Goal: Transaction & Acquisition: Book appointment/travel/reservation

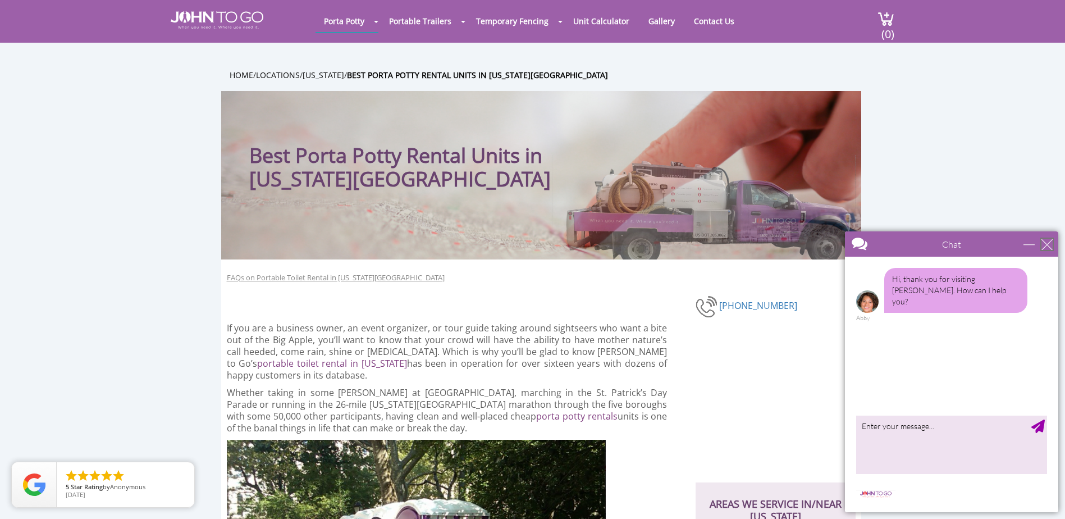
click at [1048, 246] on div "close" at bounding box center [1046, 244] width 11 height 11
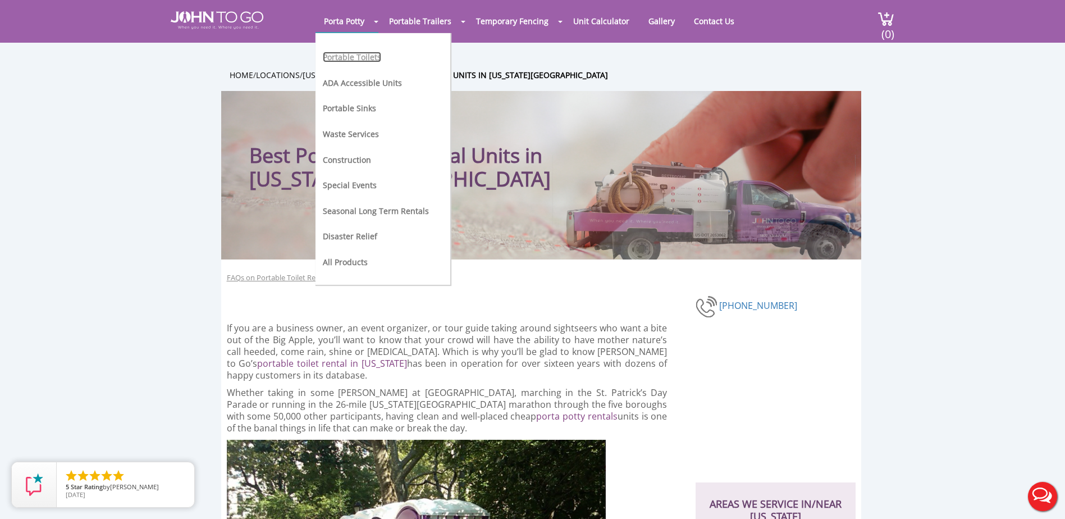
click at [355, 56] on link "Portable Toilets" at bounding box center [352, 57] width 58 height 11
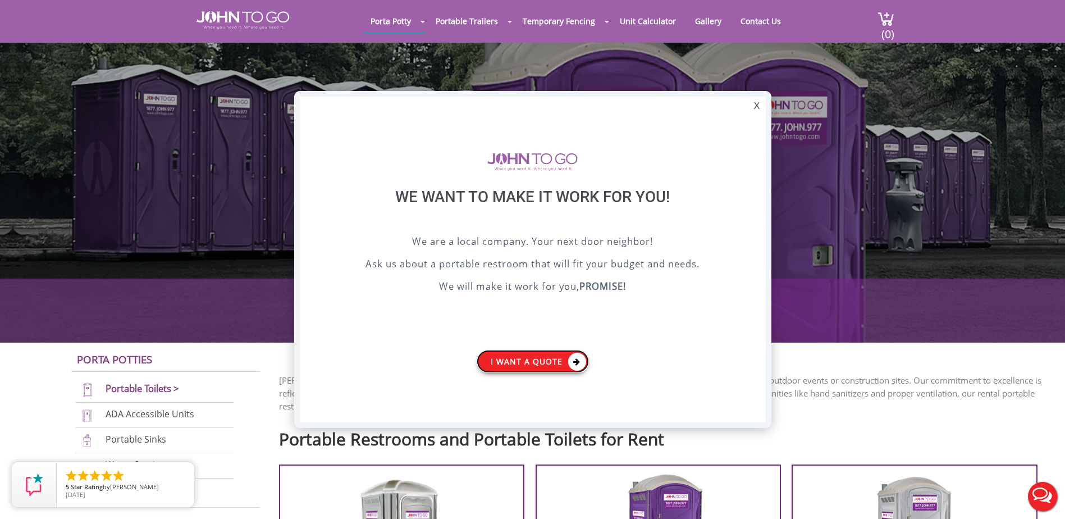
click at [522, 357] on link "I want a Quote" at bounding box center [532, 361] width 112 height 23
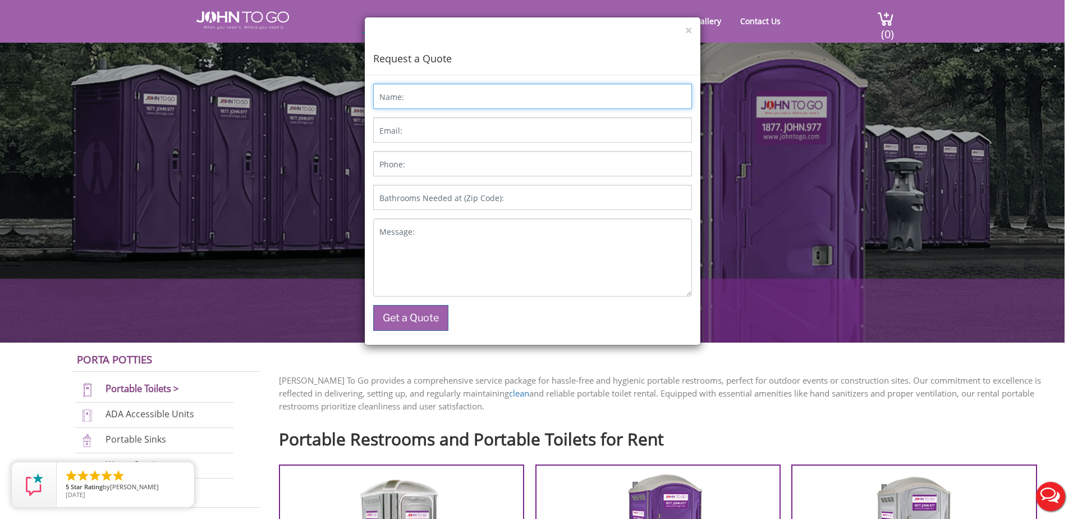
drag, startPoint x: 412, startPoint y: 108, endPoint x: 414, endPoint y: 103, distance: 6.0
click at [412, 108] on input "Name:" at bounding box center [532, 96] width 319 height 25
type input "[PERSON_NAME]"
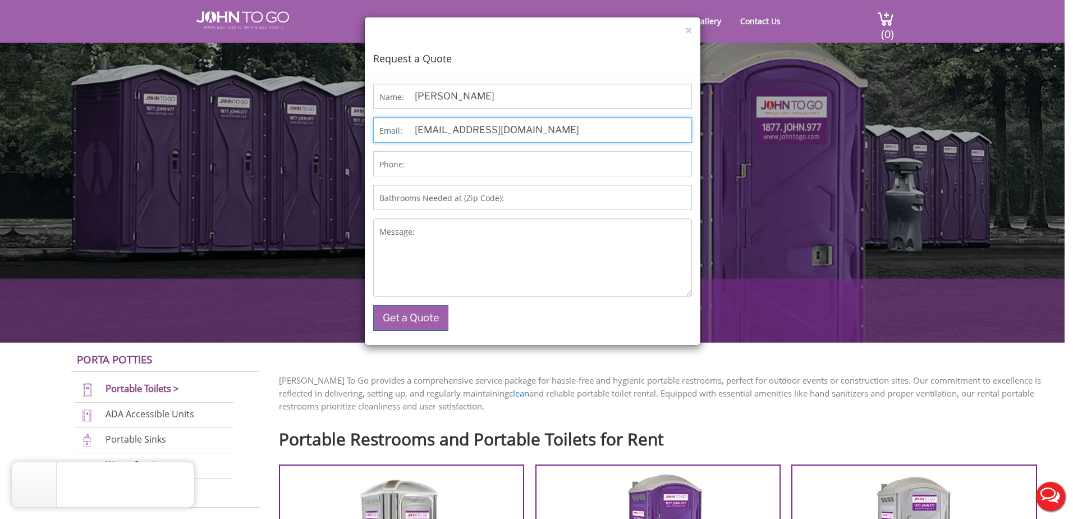
click at [452, 127] on input "babraha@lirr.org" at bounding box center [532, 129] width 319 height 25
click at [452, 129] on input "babraha@lirr.org" at bounding box center [532, 129] width 319 height 25
type input "brianaa"
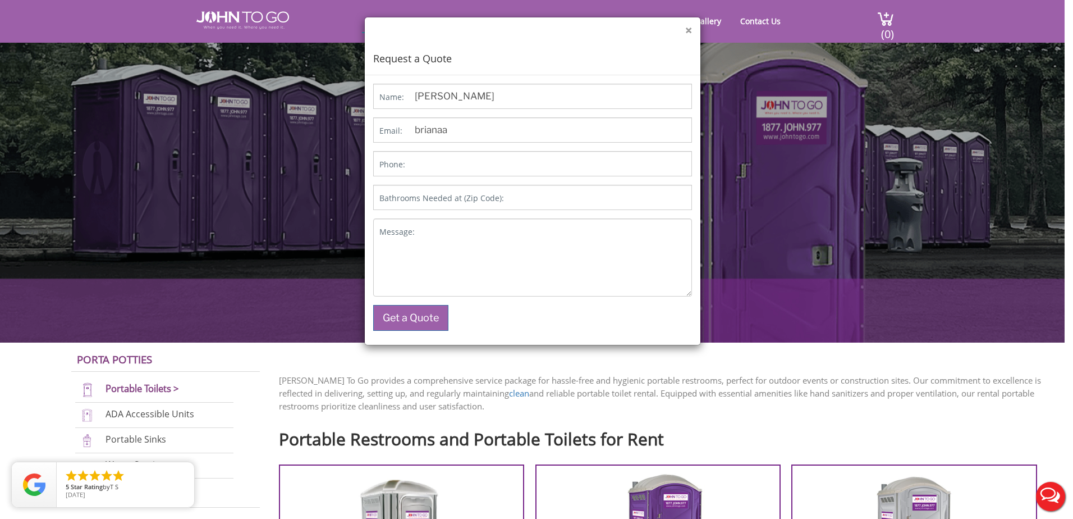
click at [690, 29] on button "×" at bounding box center [688, 31] width 7 height 12
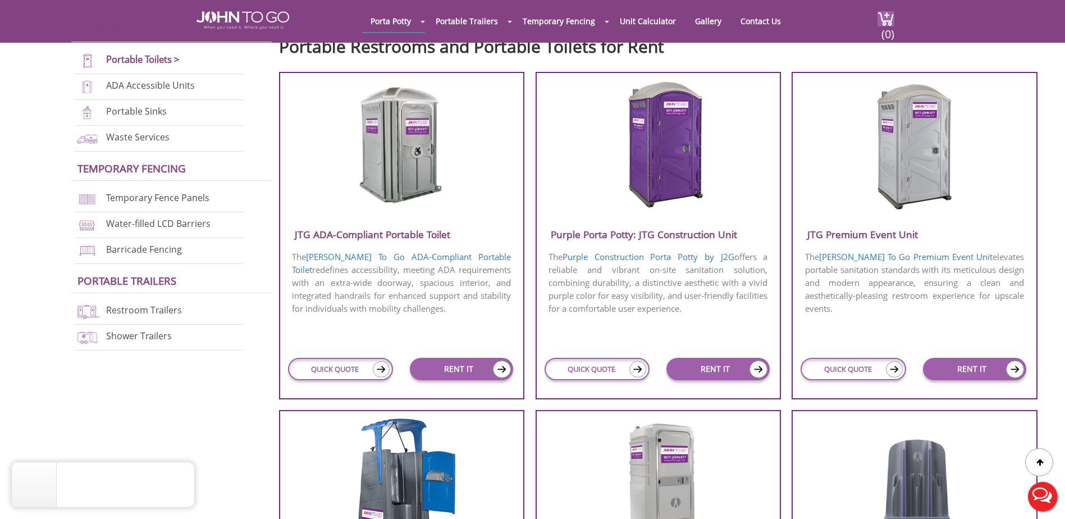
scroll to position [337, 0]
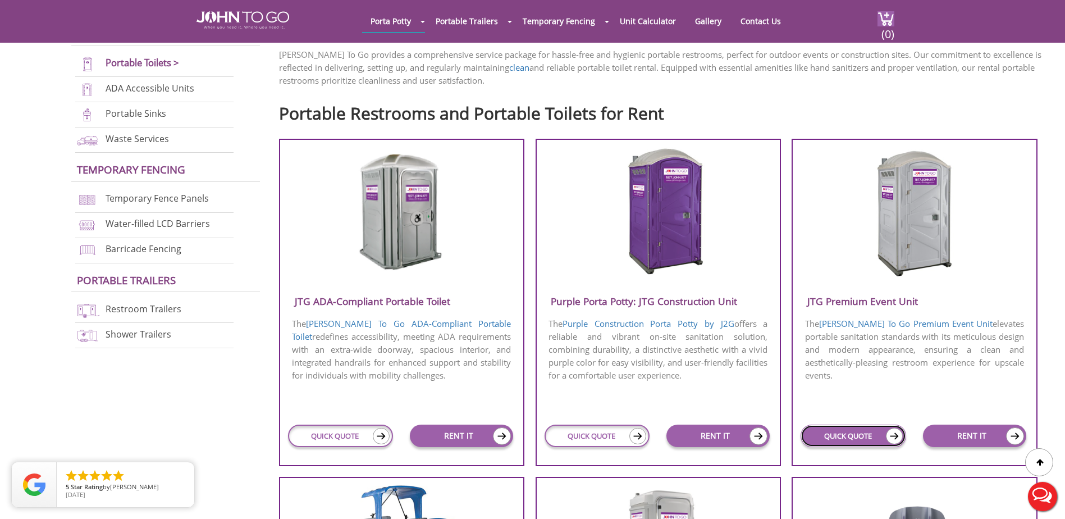
click at [882, 430] on link "QUICK QUOTE" at bounding box center [853, 435] width 106 height 22
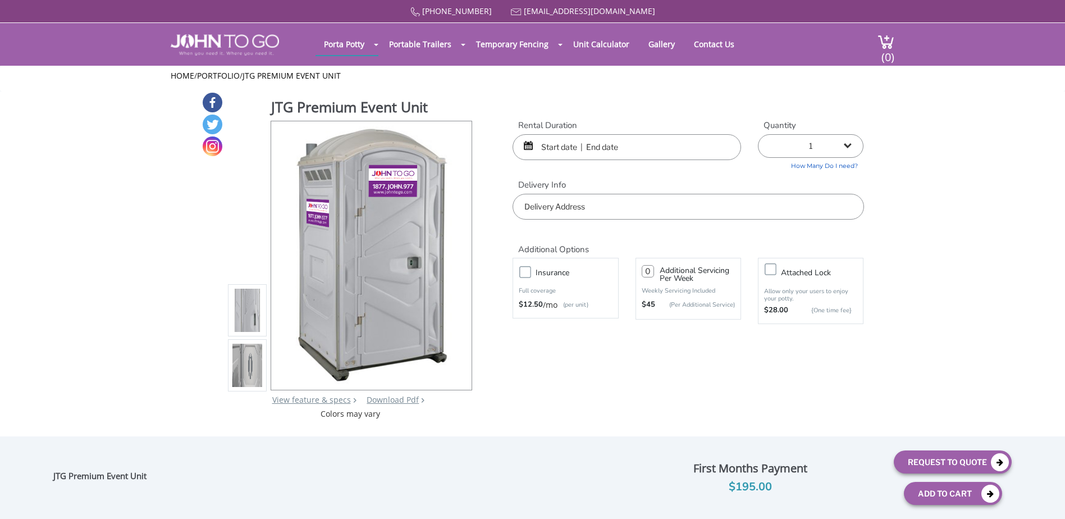
click at [585, 138] on input "text" at bounding box center [626, 147] width 228 height 26
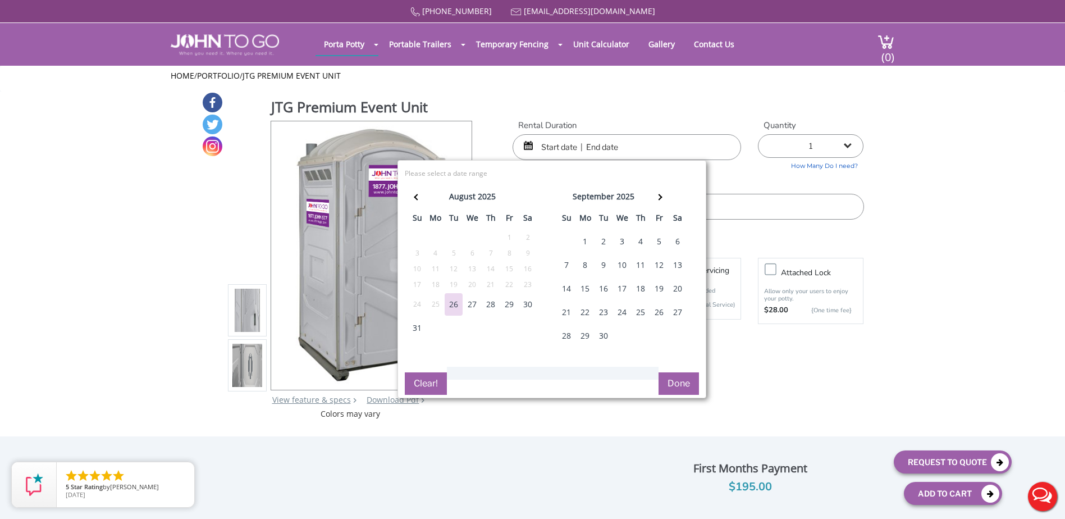
click at [524, 304] on div "30" at bounding box center [528, 304] width 18 height 22
click at [414, 326] on div "31" at bounding box center [417, 328] width 18 height 22
type input "08/30/2025 to 08/31/2025"
click at [748, 160] on div "Rental Duration 08/30/2025 to 08/31/2025 Quantity 1 2 (5% discount) 3 (8% disco…" at bounding box center [688, 170] width 368 height 100
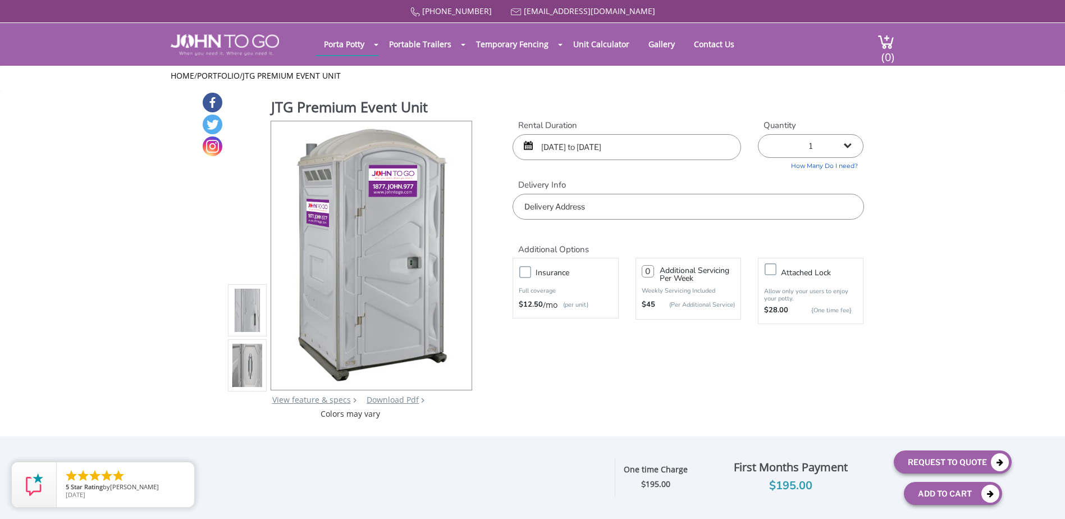
click at [662, 193] on div "Delivery Info Free delivery within 48 business hours." at bounding box center [688, 199] width 368 height 40
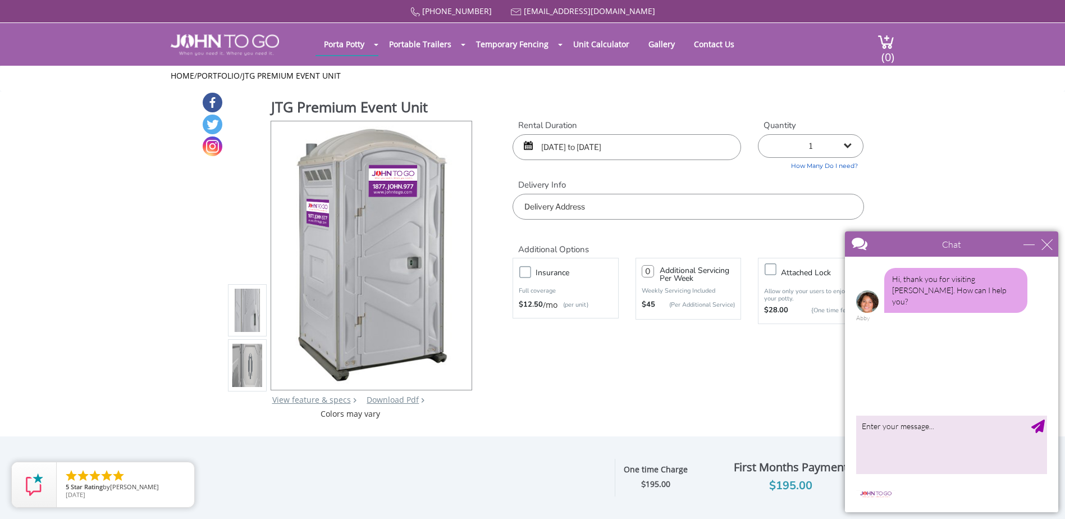
click at [658, 200] on input "text" at bounding box center [687, 207] width 351 height 26
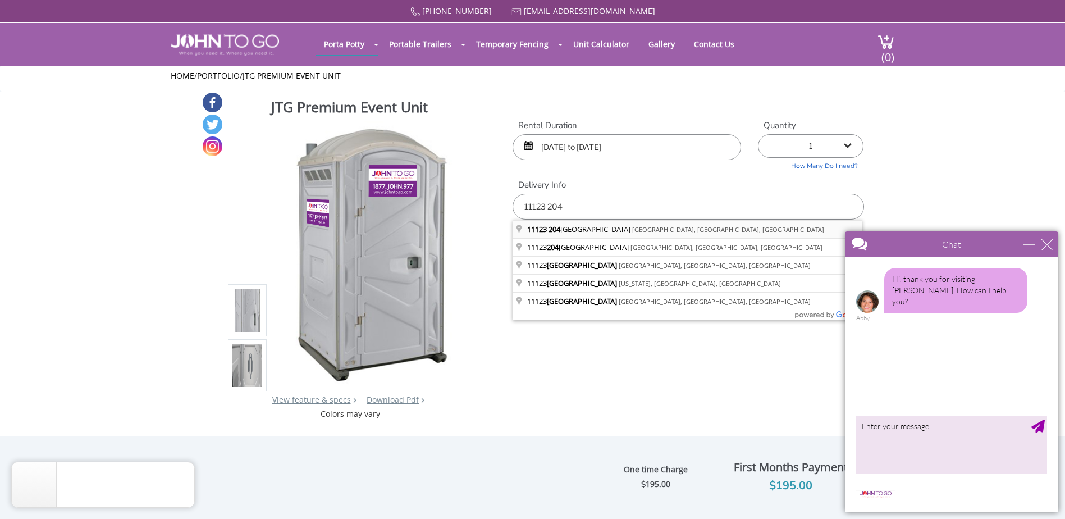
type input "[STREET_ADDRESS]"
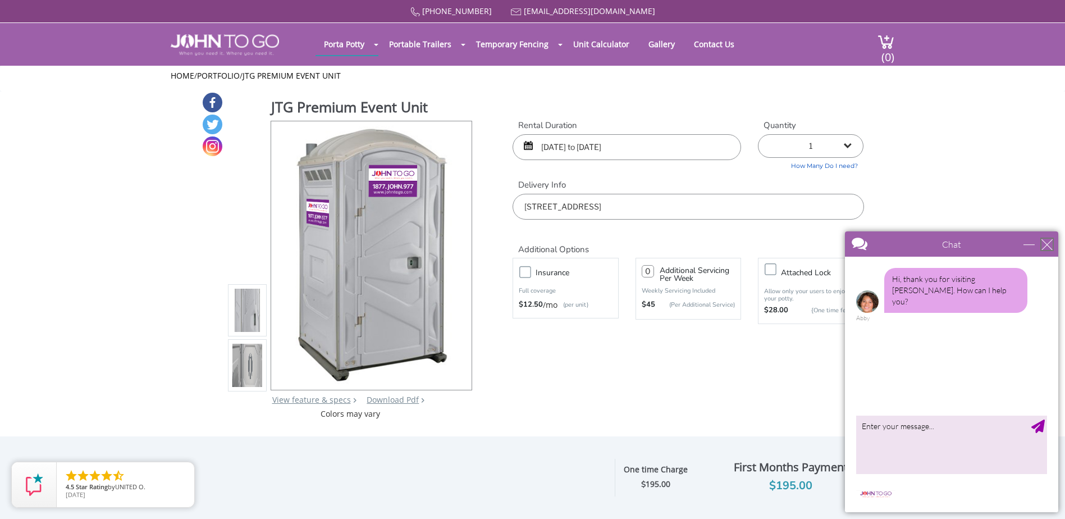
click at [1046, 240] on div "close" at bounding box center [1046, 244] width 11 height 11
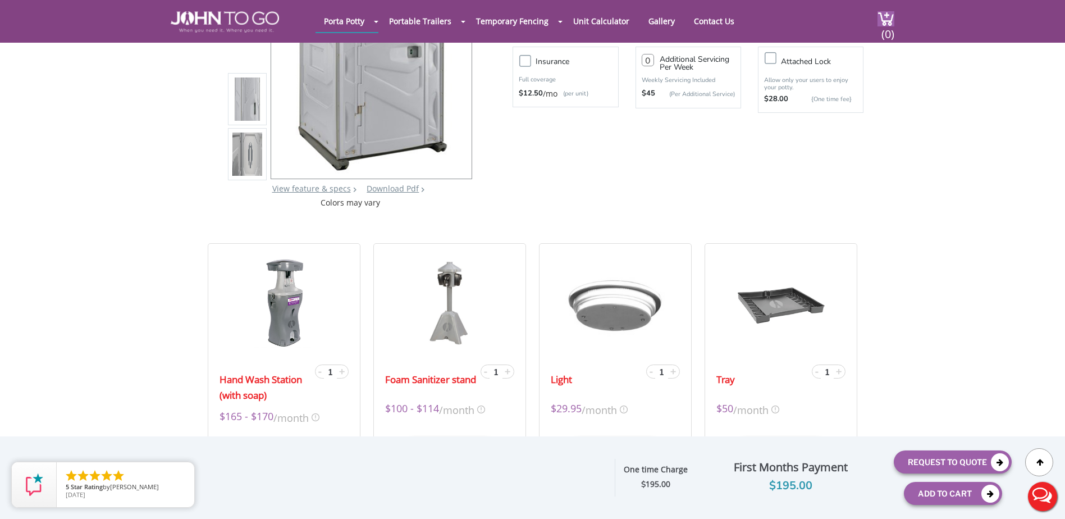
scroll to position [224, 0]
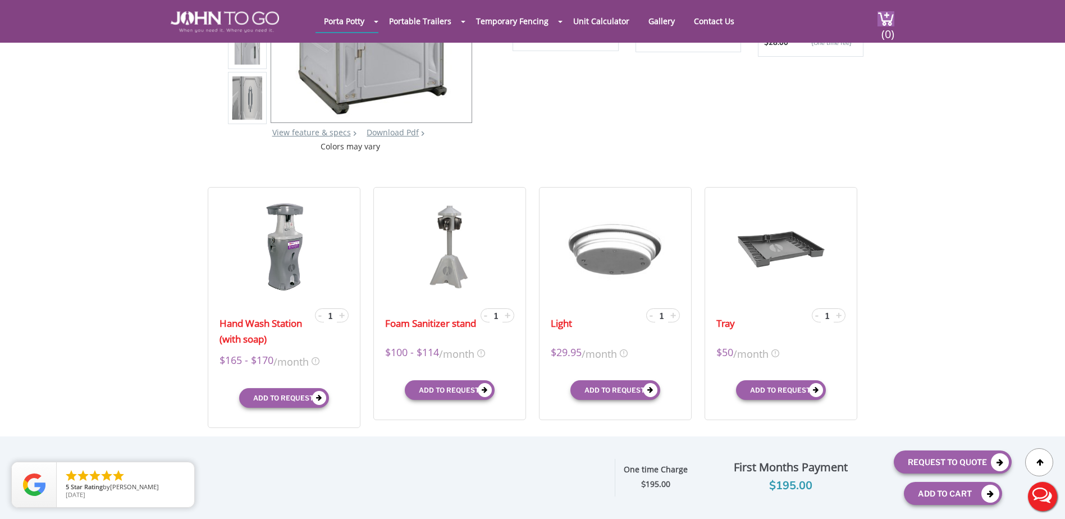
drag, startPoint x: 154, startPoint y: 163, endPoint x: 162, endPoint y: 159, distance: 8.5
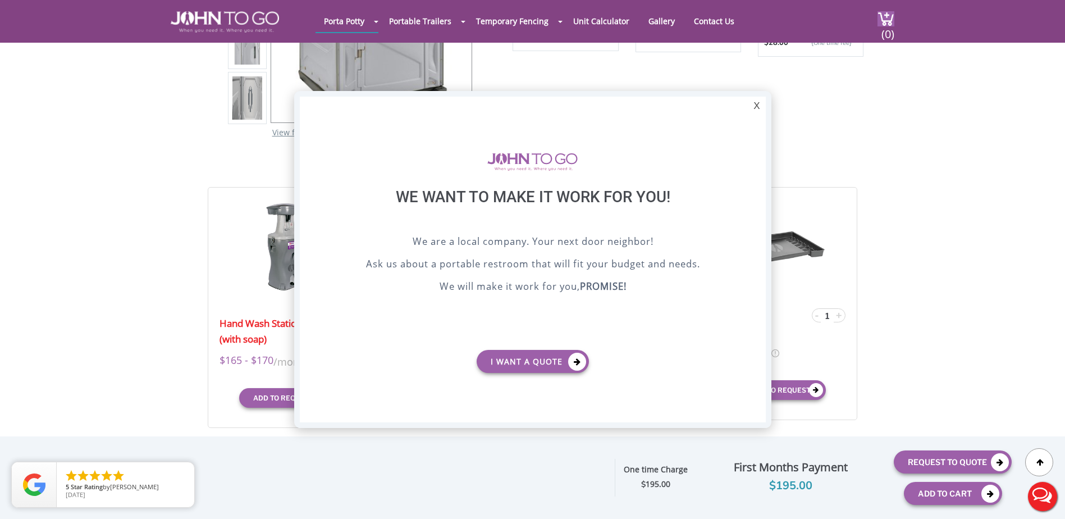
scroll to position [0, 0]
click at [757, 109] on div "X" at bounding box center [756, 106] width 17 height 19
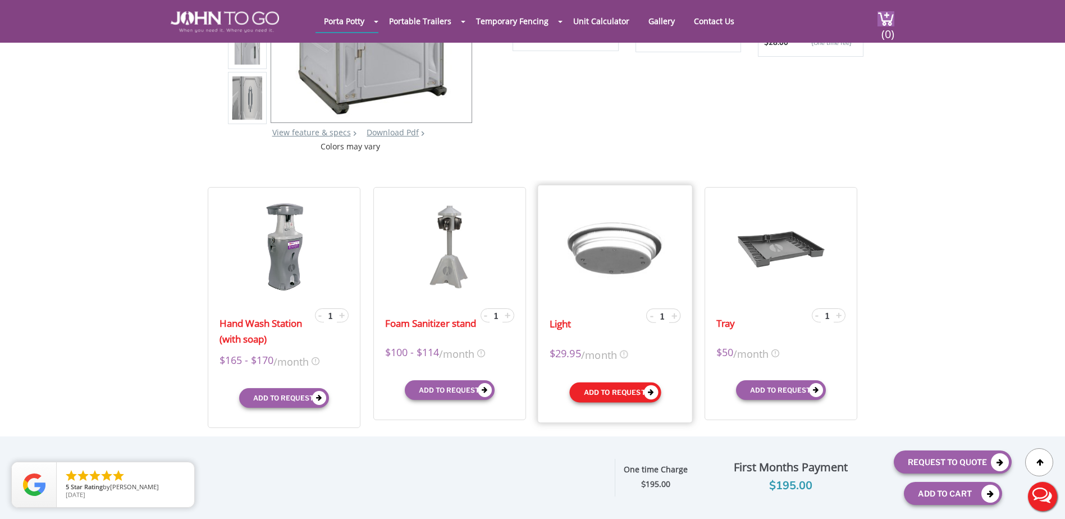
click at [641, 393] on button "Add to request" at bounding box center [614, 392] width 91 height 20
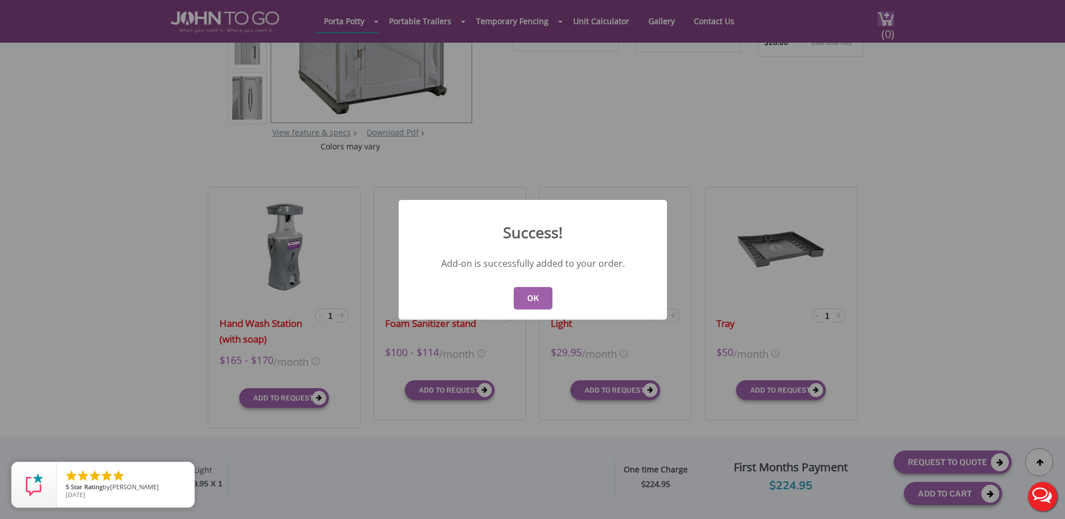
click at [529, 298] on button "OK" at bounding box center [532, 298] width 39 height 22
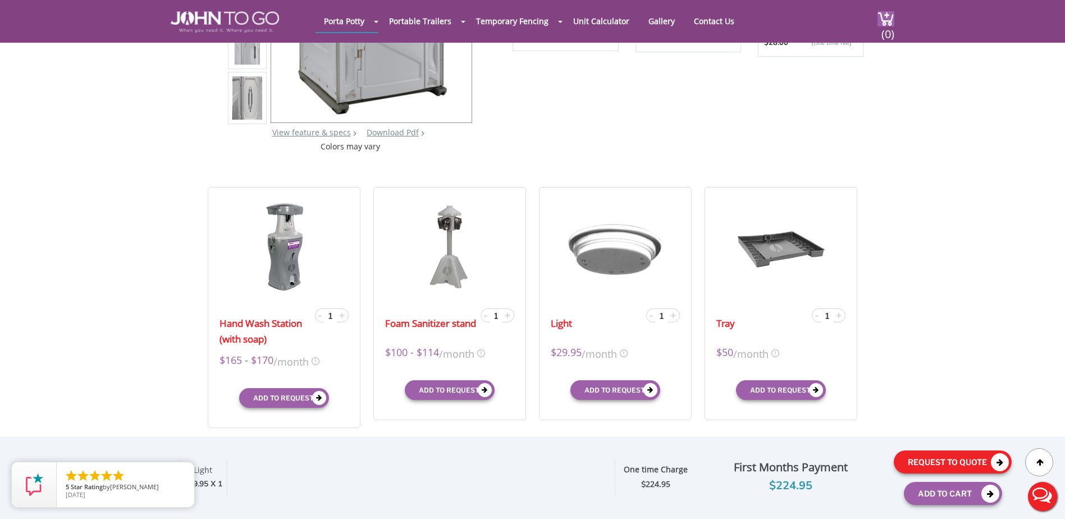
click at [941, 462] on button "Request To Quote" at bounding box center [952, 461] width 118 height 23
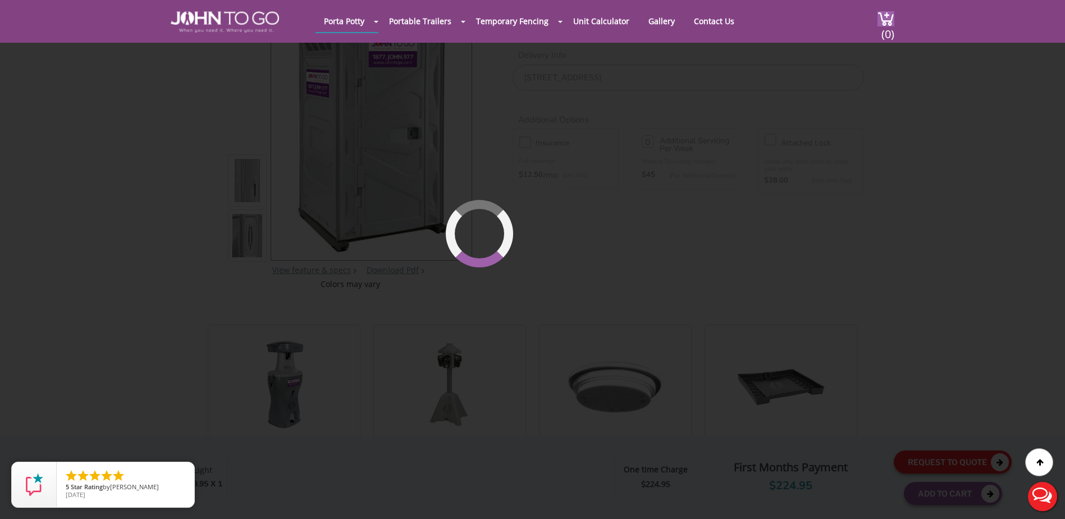
scroll to position [77, 0]
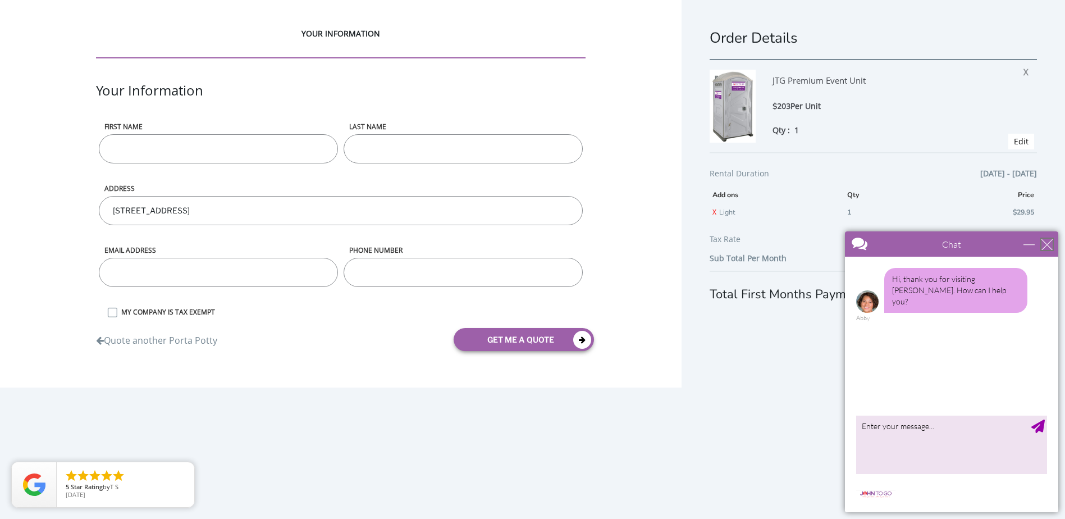
click at [1042, 249] on div "close" at bounding box center [1046, 244] width 11 height 11
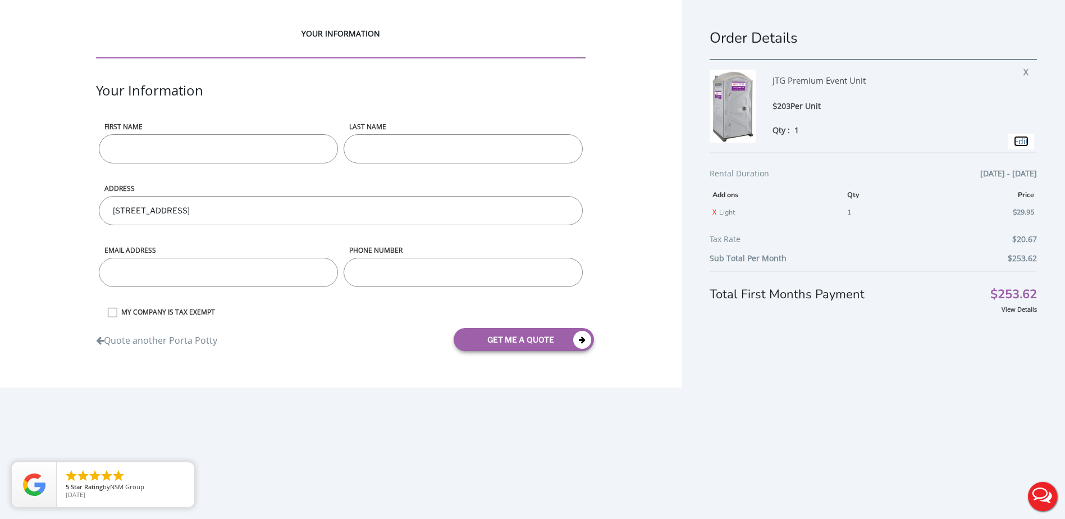
click at [1018, 141] on link "Edit" at bounding box center [1021, 141] width 15 height 11
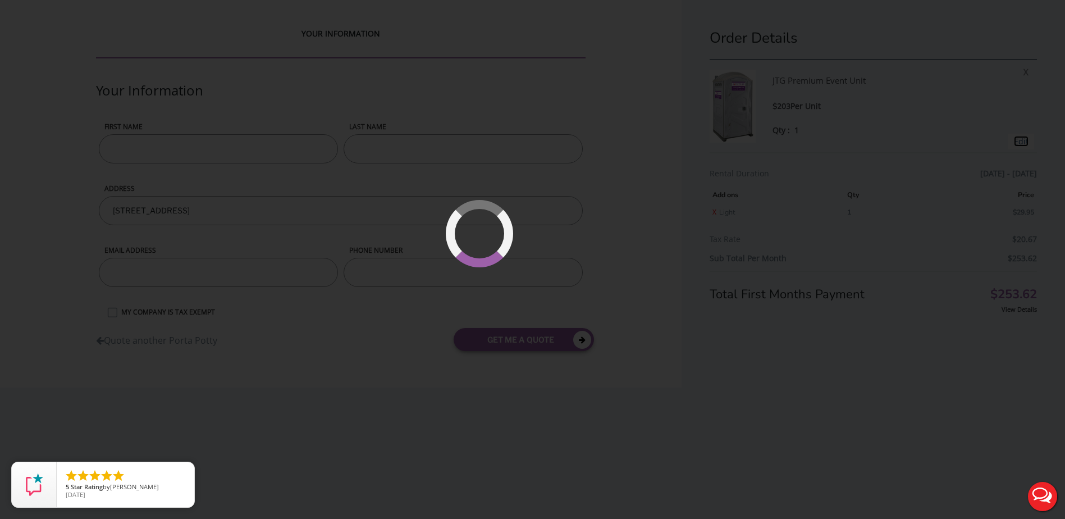
type input "08/30/2025 to 08/31/2025"
type input "0"
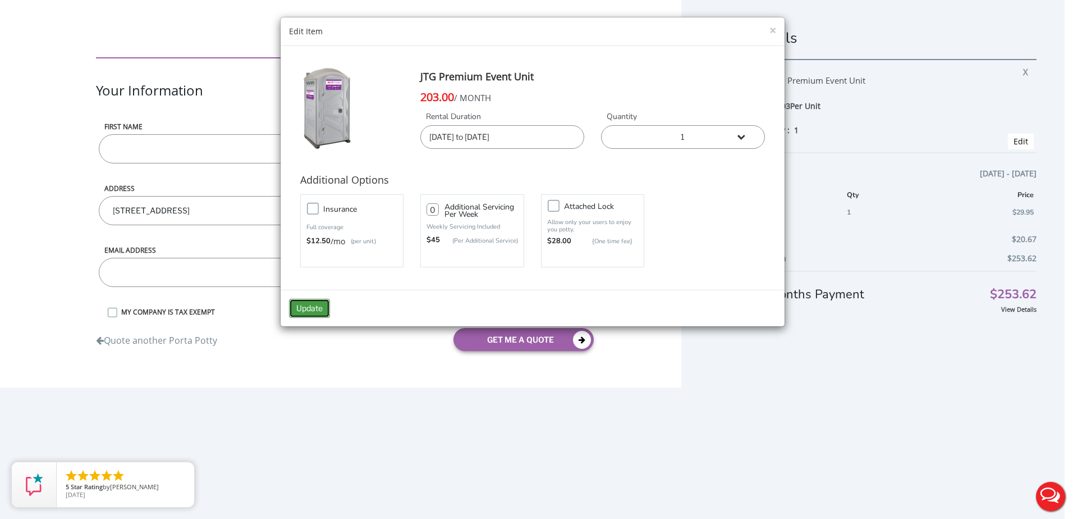
click at [322, 306] on button "Update" at bounding box center [309, 308] width 41 height 19
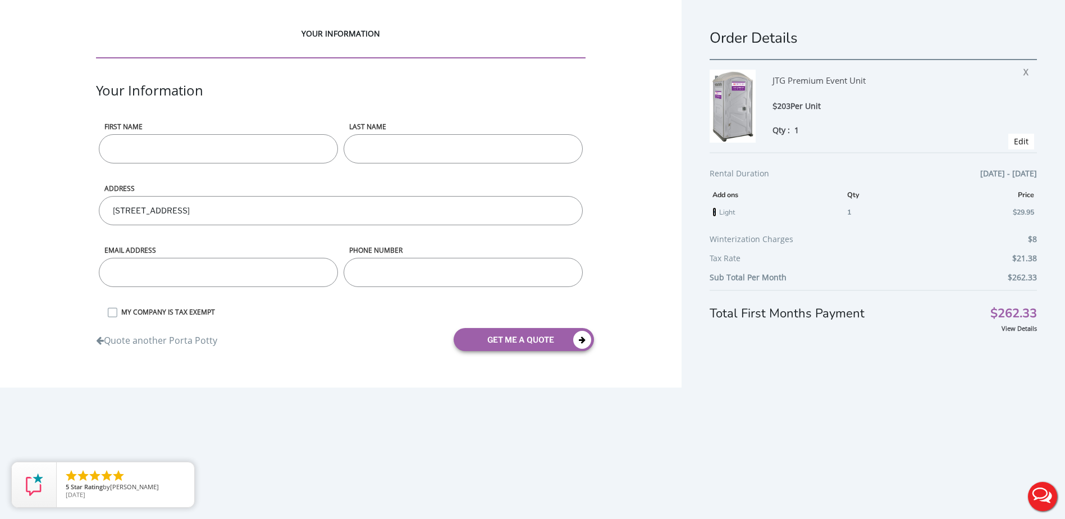
click at [716, 211] on link "X" at bounding box center [714, 212] width 4 height 10
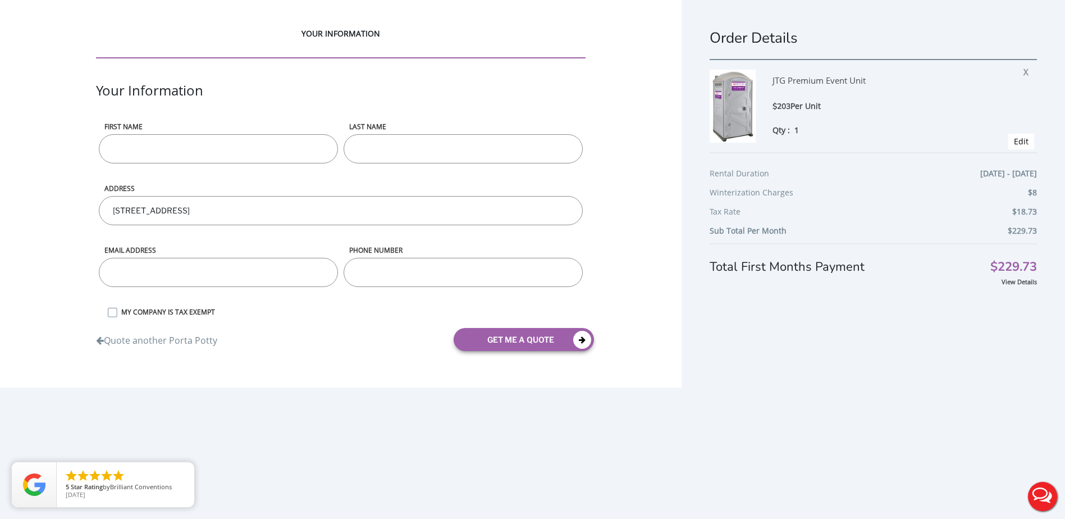
click at [196, 146] on input "First name" at bounding box center [218, 148] width 239 height 29
type input "[PERSON_NAME]"
type input "[EMAIL_ADDRESS][DOMAIN_NAME]"
type input "9293257999"
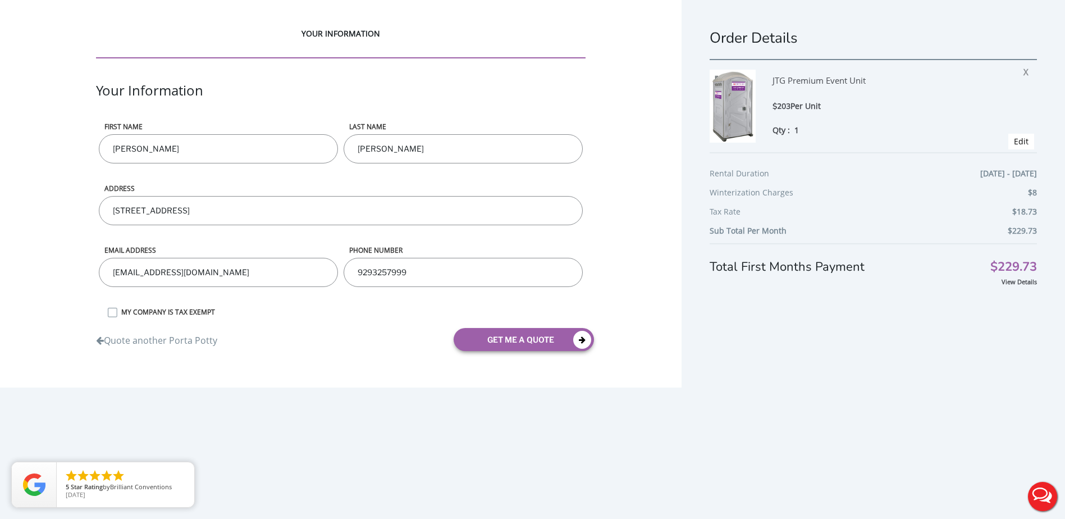
type input "[PERSON_NAME]"
click at [500, 344] on button "get me a quote" at bounding box center [523, 339] width 140 height 23
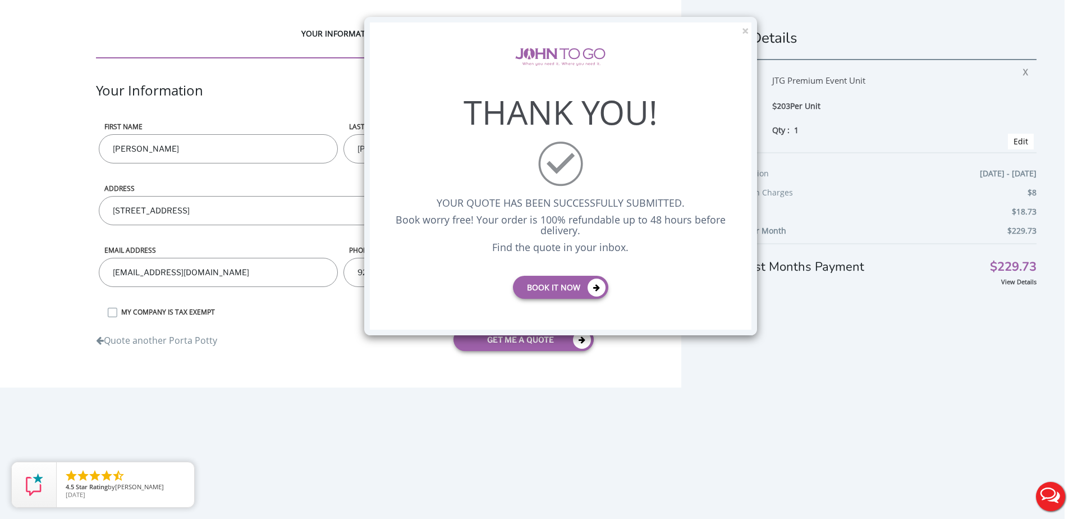
click at [749, 30] on div "× THANK YOU! YOUR QUOTE HAS BEEN SUCCESSFULLY SUBMITTED. Book worry free! Your …" at bounding box center [560, 176] width 393 height 318
click at [744, 31] on button "×" at bounding box center [745, 31] width 7 height 12
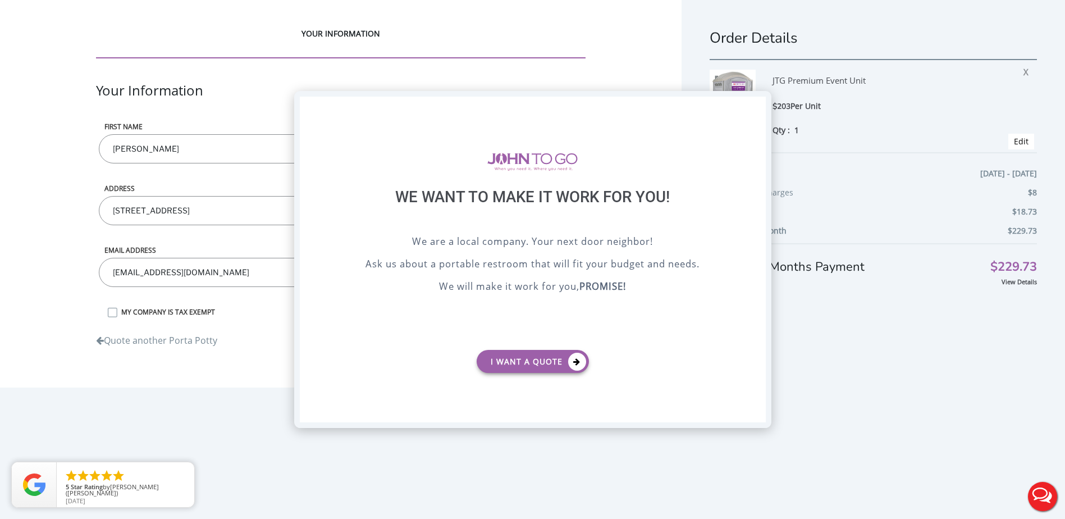
click at [758, 103] on div "X" at bounding box center [756, 106] width 17 height 19
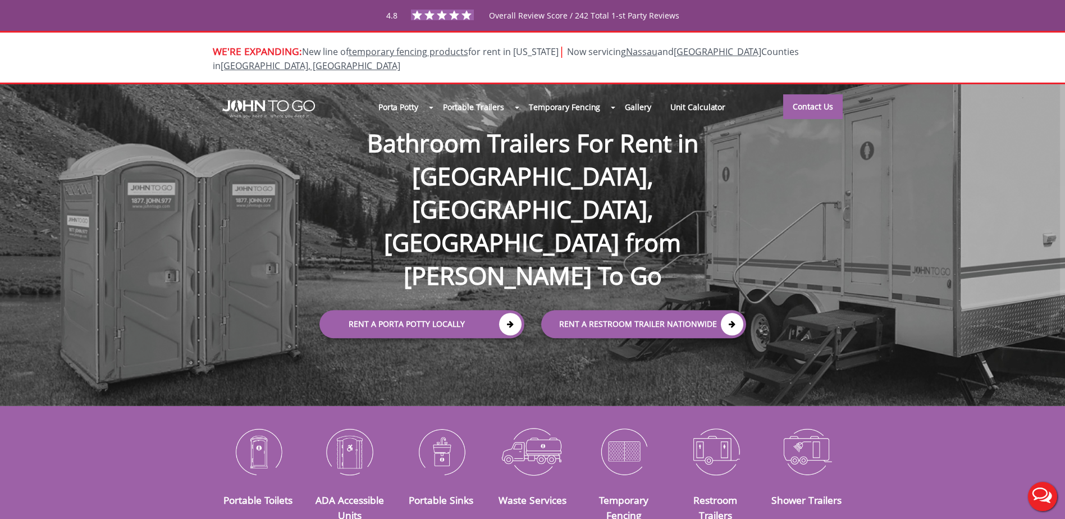
click at [1034, 502] on button "Live Chat" at bounding box center [1042, 496] width 45 height 45
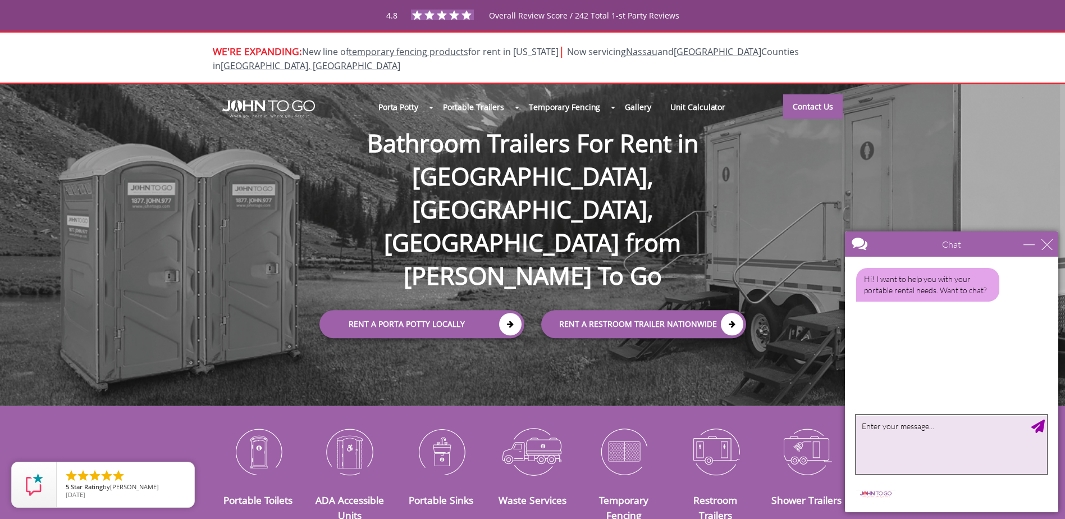
click at [924, 442] on textarea "type your message" at bounding box center [951, 444] width 191 height 59
type textarea "Why is there a winterization charge on my quote?"
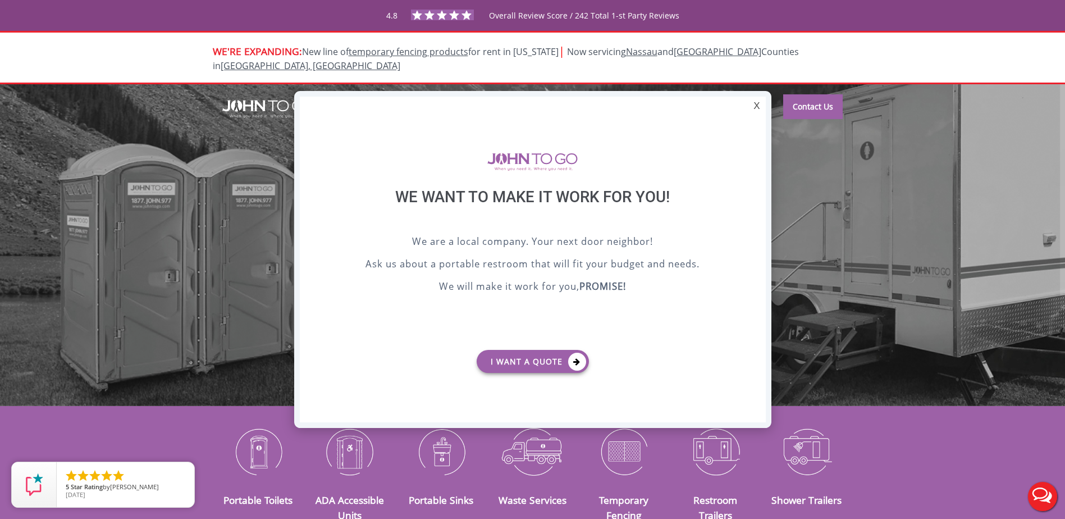
click at [757, 107] on div "X" at bounding box center [756, 106] width 17 height 19
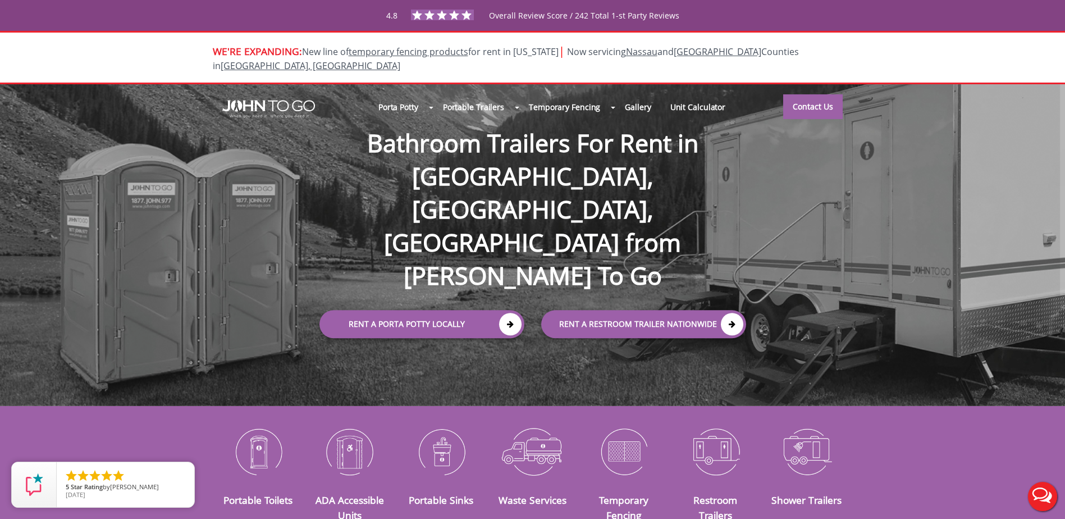
click at [1037, 488] on button "Live Chat" at bounding box center [1042, 496] width 45 height 45
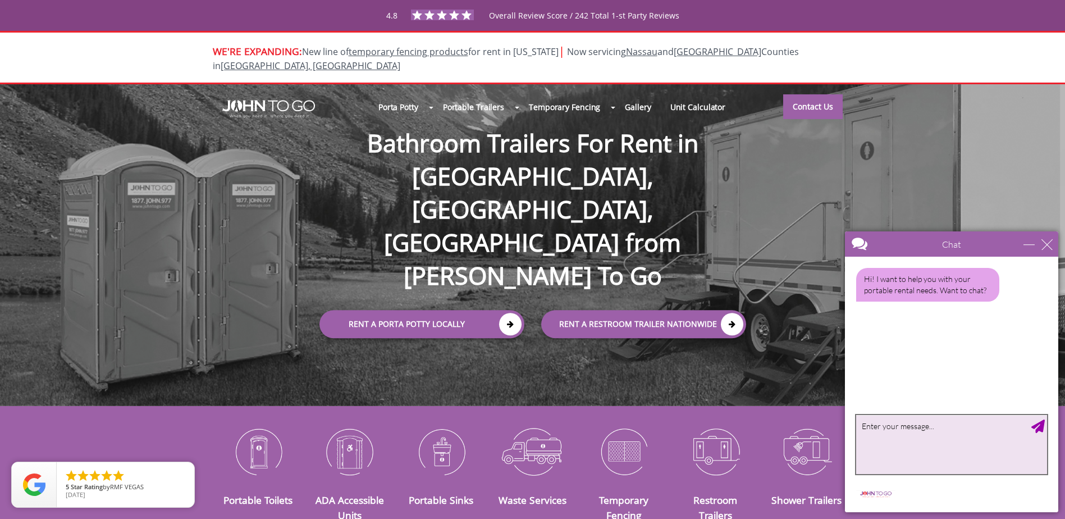
click at [915, 453] on textarea "type your message" at bounding box center [951, 444] width 191 height 59
type textarea "why is there a winterization charge on my quote?"
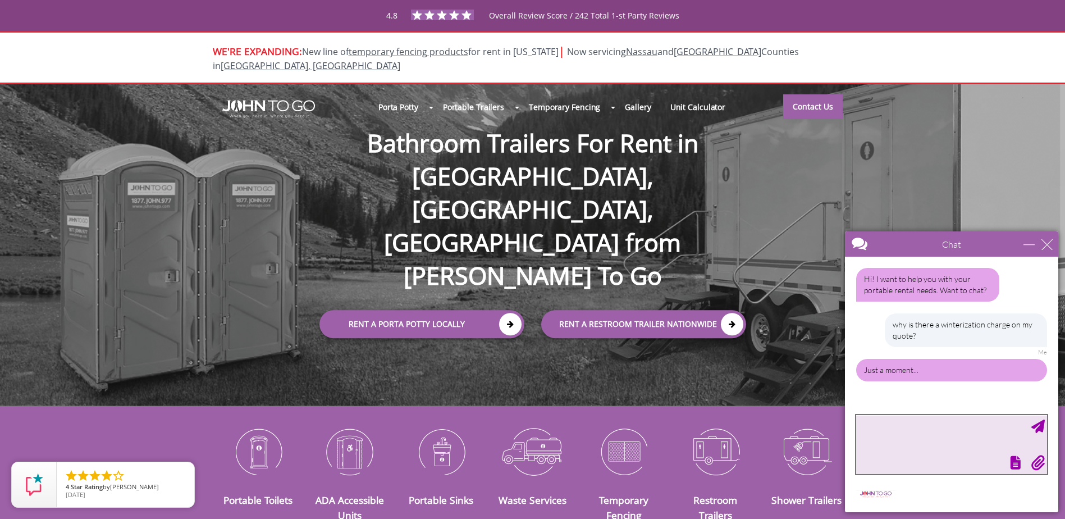
click at [911, 430] on textarea "type your message" at bounding box center [951, 444] width 191 height 59
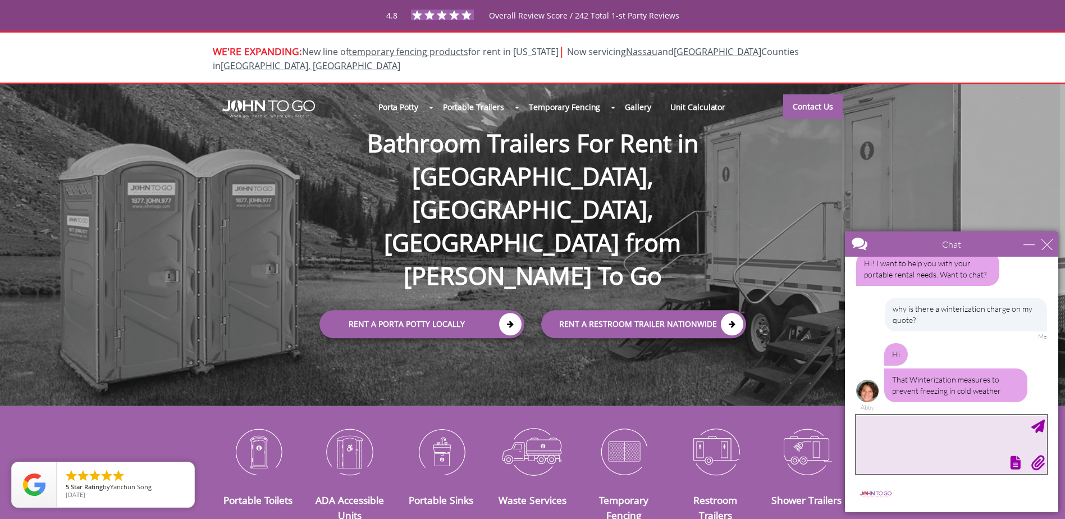
scroll to position [18, 0]
click at [909, 427] on textarea "type your message" at bounding box center [951, 444] width 191 height 59
type textarea "i"
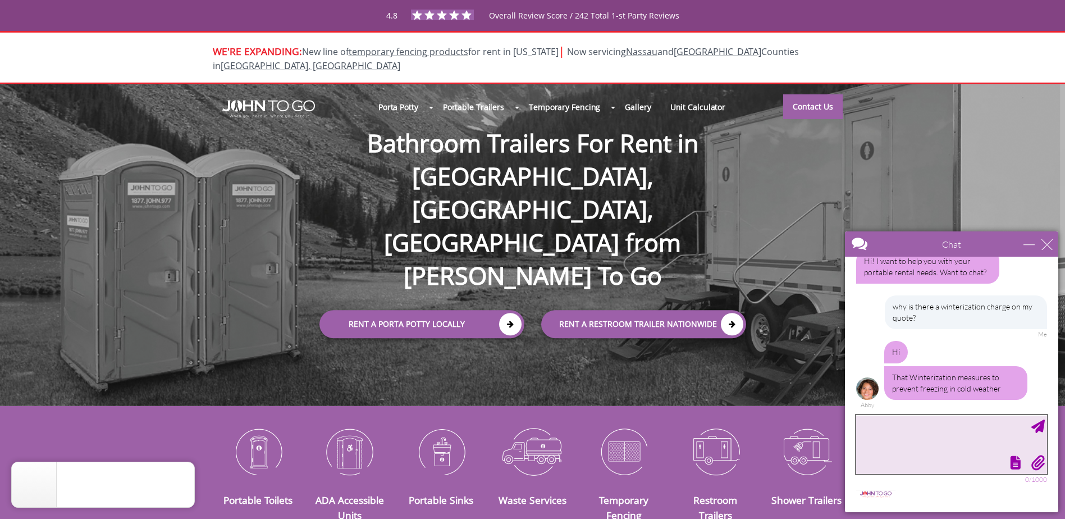
type textarea "i"
type textarea "B"
type textarea "It willbe 75 degrees on the date that I am requesting"
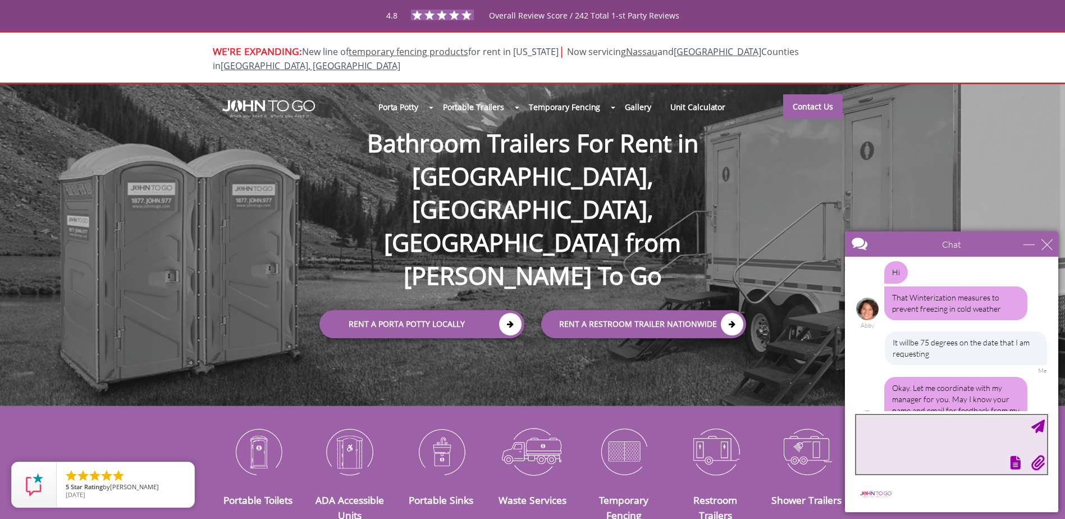
scroll to position [131, 0]
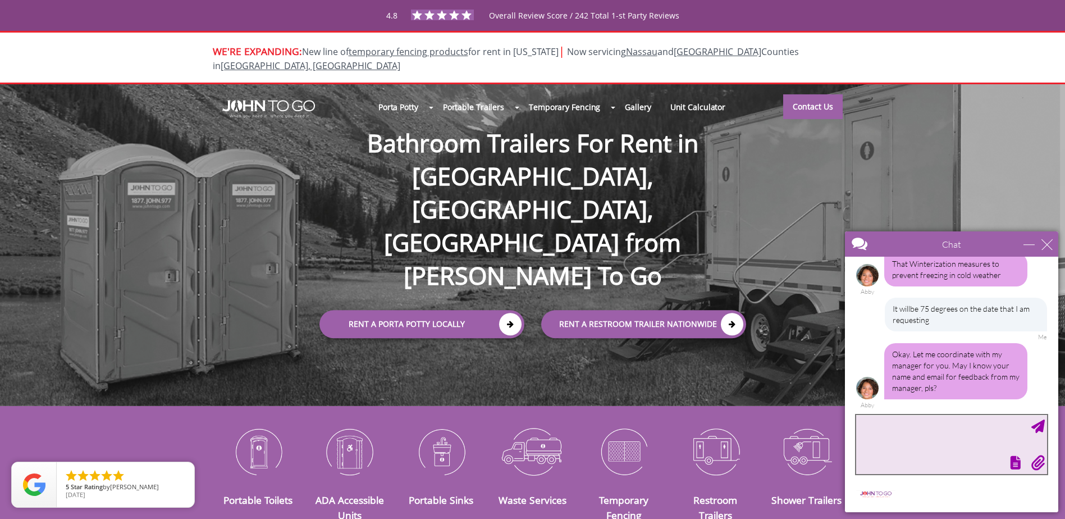
click at [934, 434] on textarea "type your message" at bounding box center [951, 444] width 191 height 59
type textarea "[PERSON_NAME]; [PERSON_NAME][EMAIL_ADDRESS][DOMAIN_NAME]"
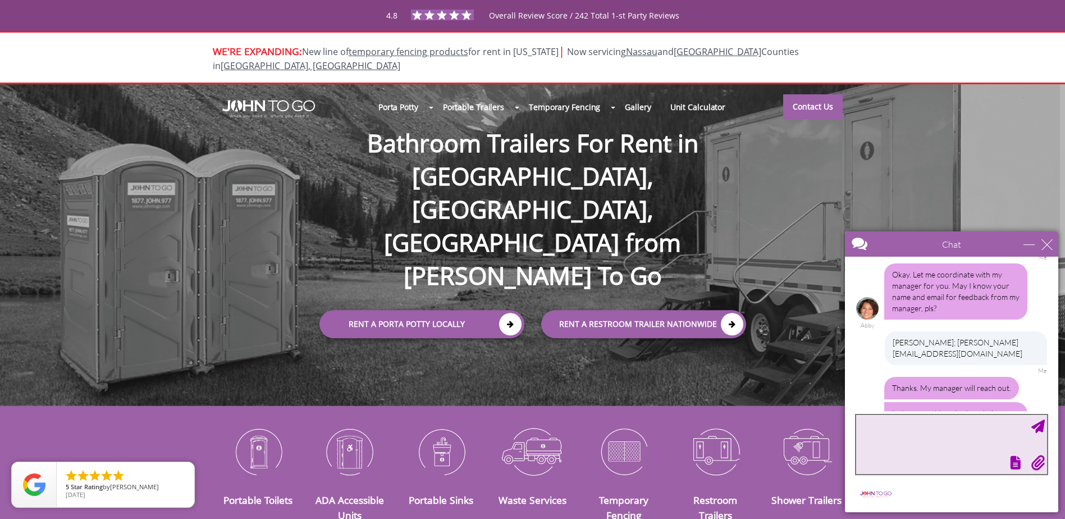
scroll to position [247, 0]
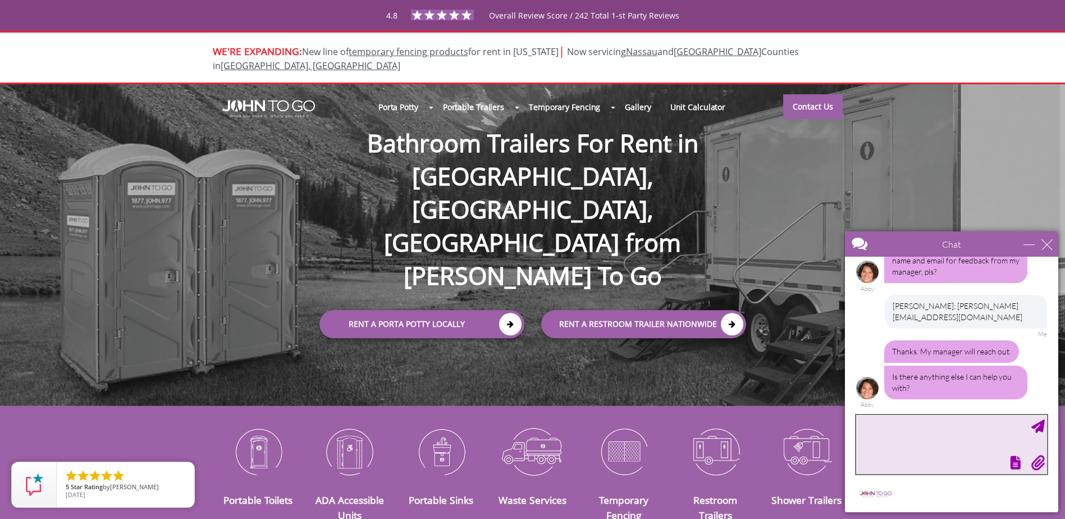
click at [923, 437] on textarea "type your message" at bounding box center [951, 444] width 191 height 59
type textarea "that is all"
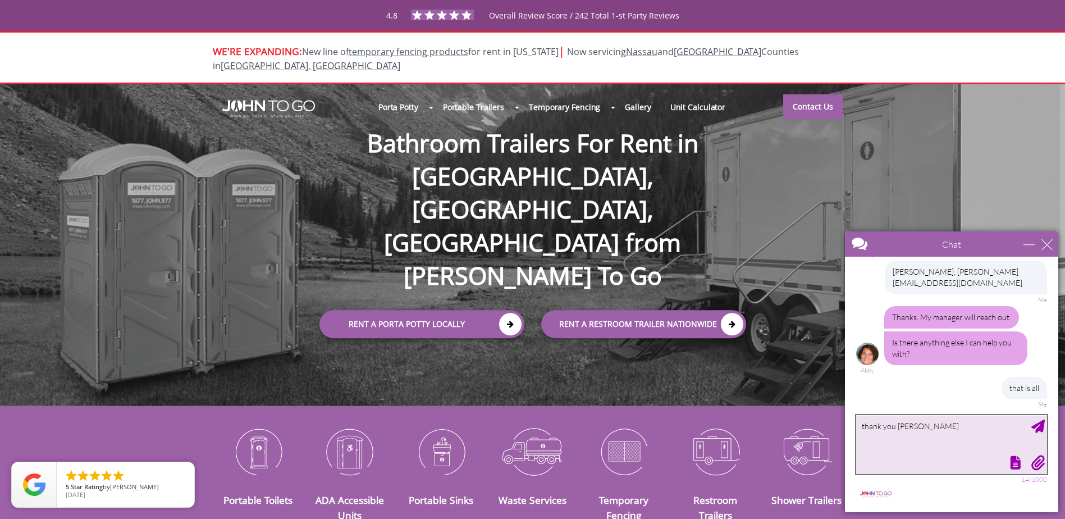
type textarea "thank you [PERSON_NAME]!"
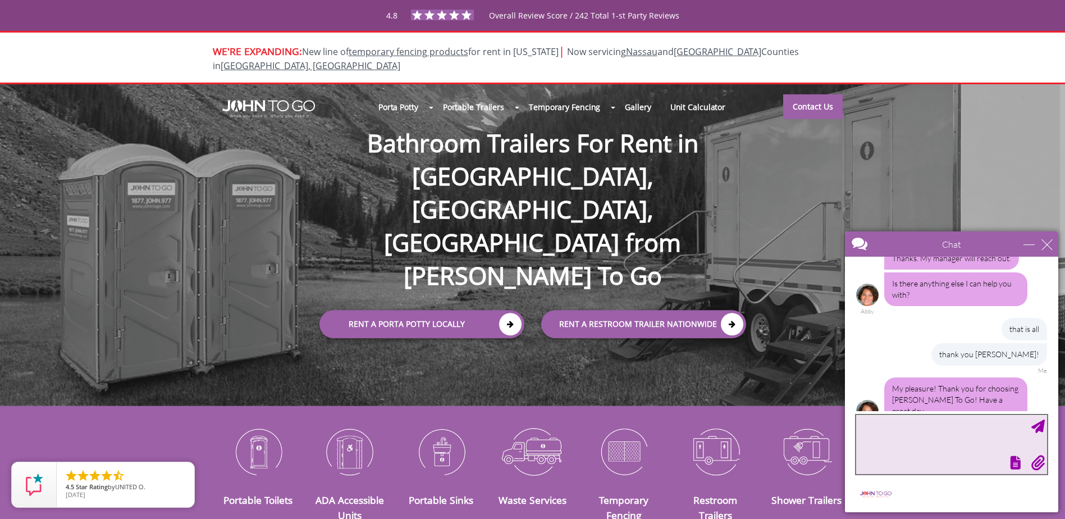
scroll to position [352, 0]
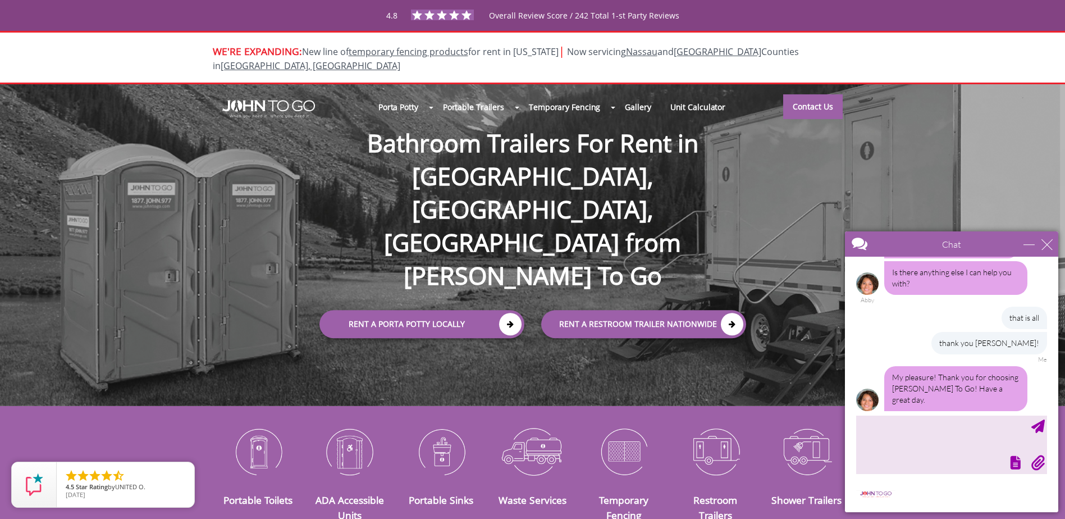
click at [1044, 251] on div "Chat" at bounding box center [951, 243] width 213 height 25
